Goal: Information Seeking & Learning: Learn about a topic

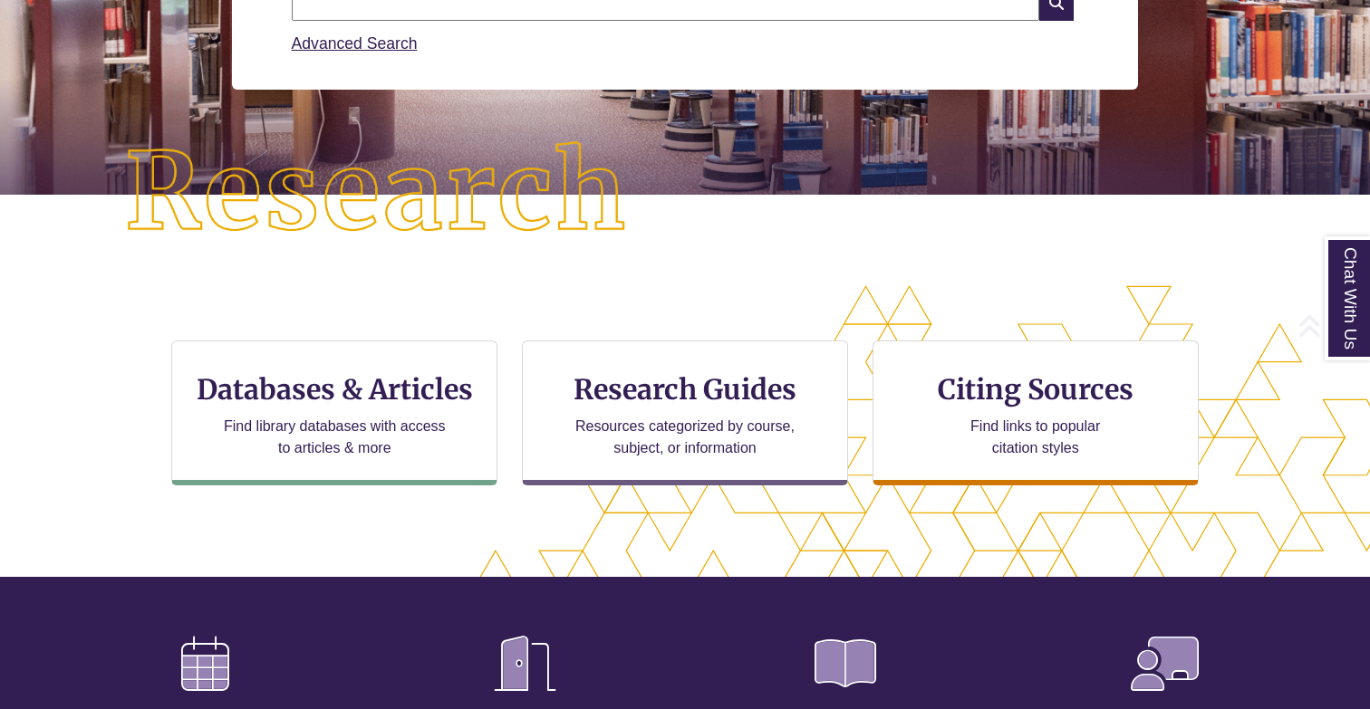
scroll to position [376, 0]
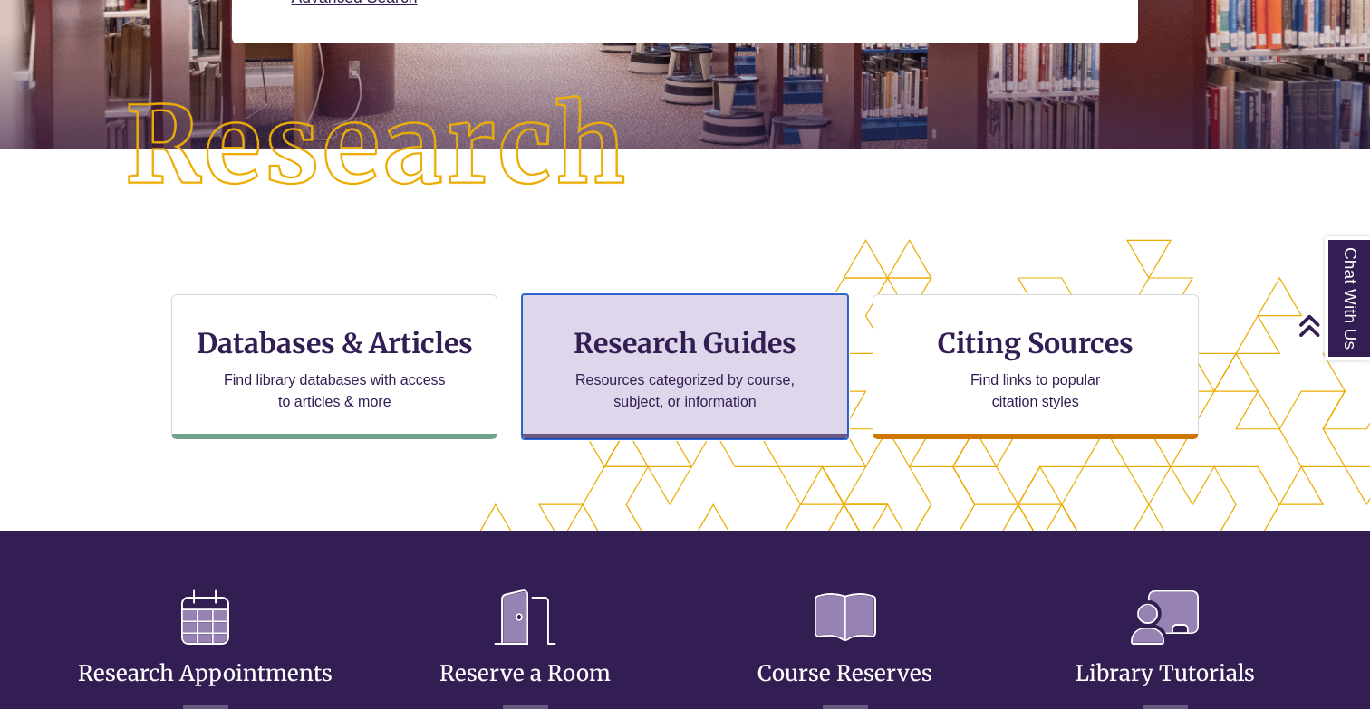
click at [680, 400] on p "Resources categorized by course, subject, or information" at bounding box center [685, 391] width 236 height 43
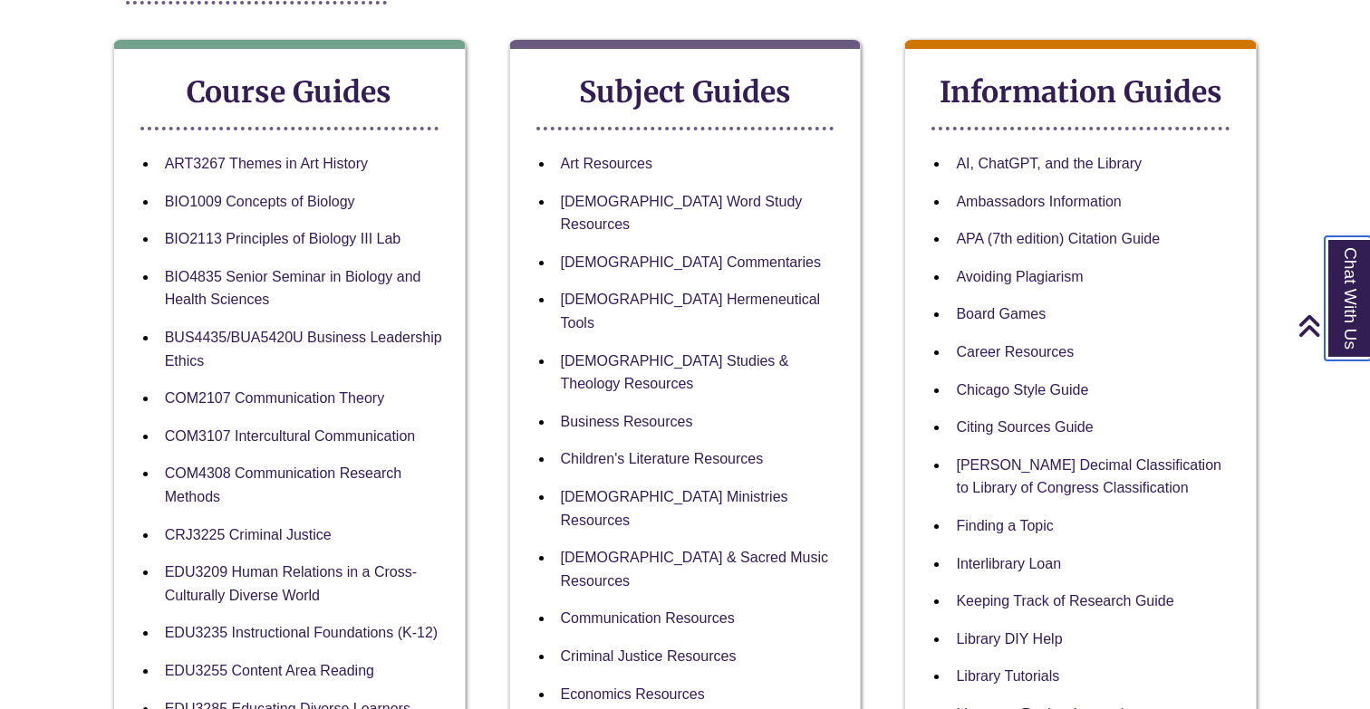
scroll to position [301, 0]
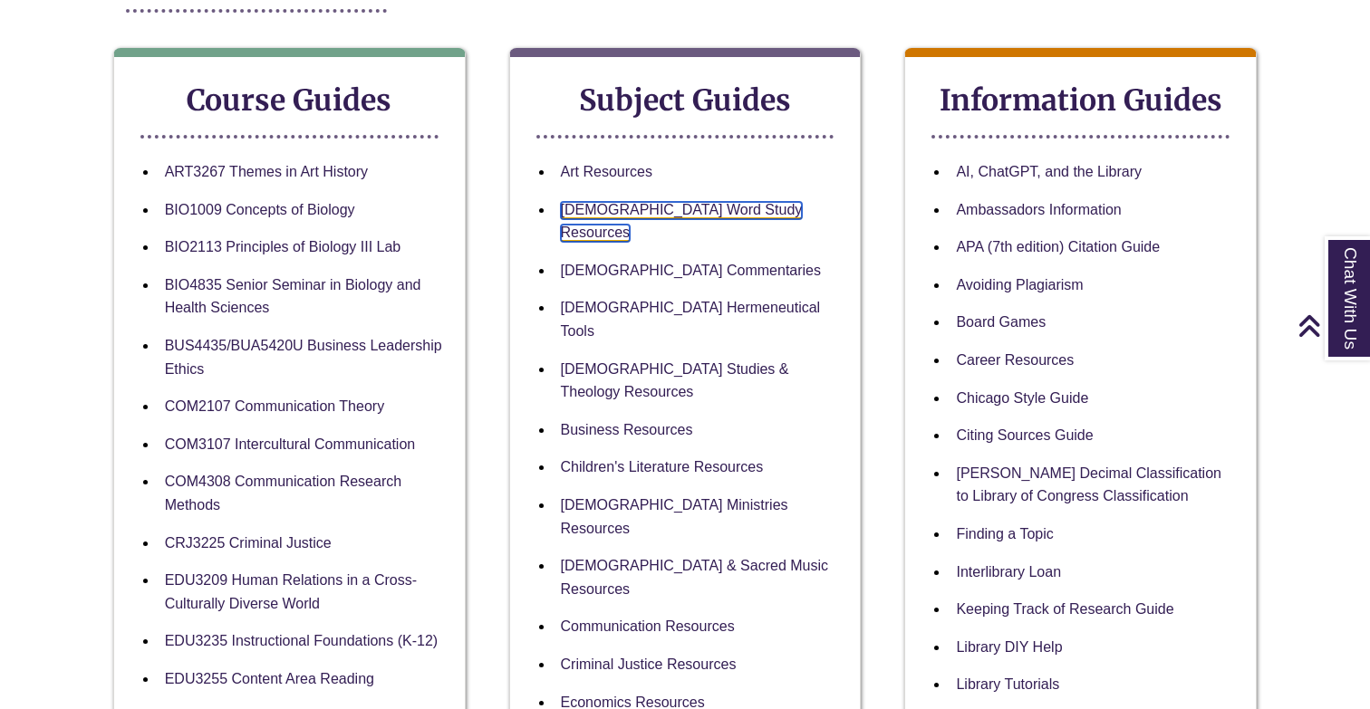
click at [666, 209] on link "[DEMOGRAPHIC_DATA] Word Study Resources" at bounding box center [682, 222] width 242 height 41
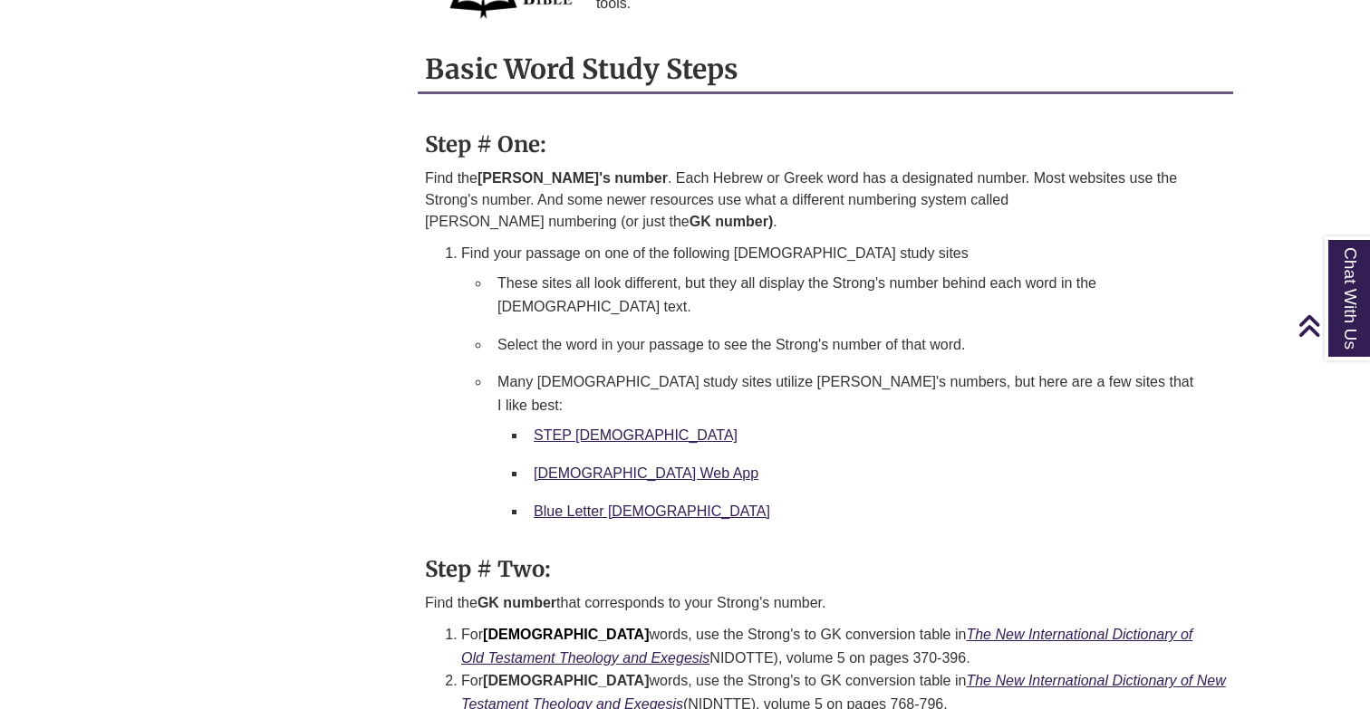
scroll to position [1723, 0]
click at [574, 427] on link "STEP [DEMOGRAPHIC_DATA]" at bounding box center [636, 434] width 204 height 15
